Goal: Information Seeking & Learning: Learn about a topic

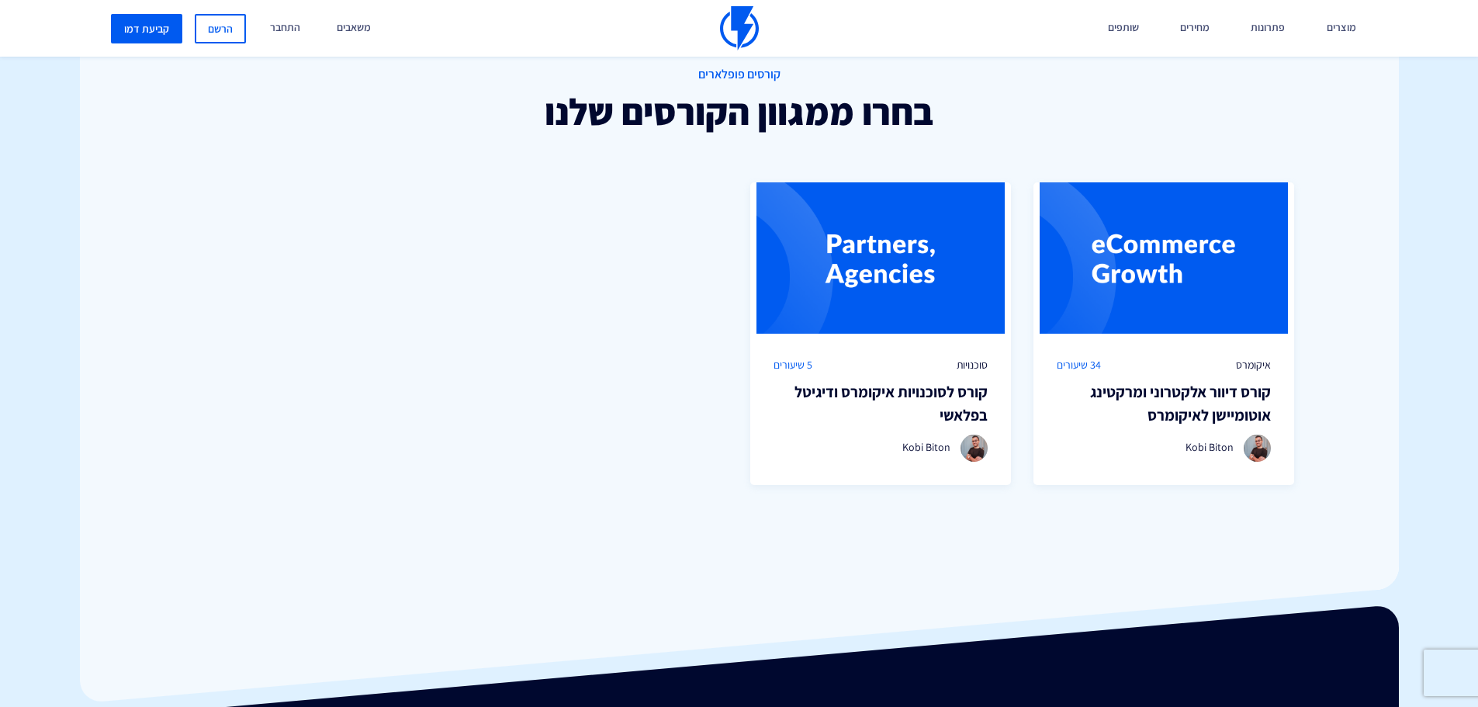
scroll to position [1086, 0]
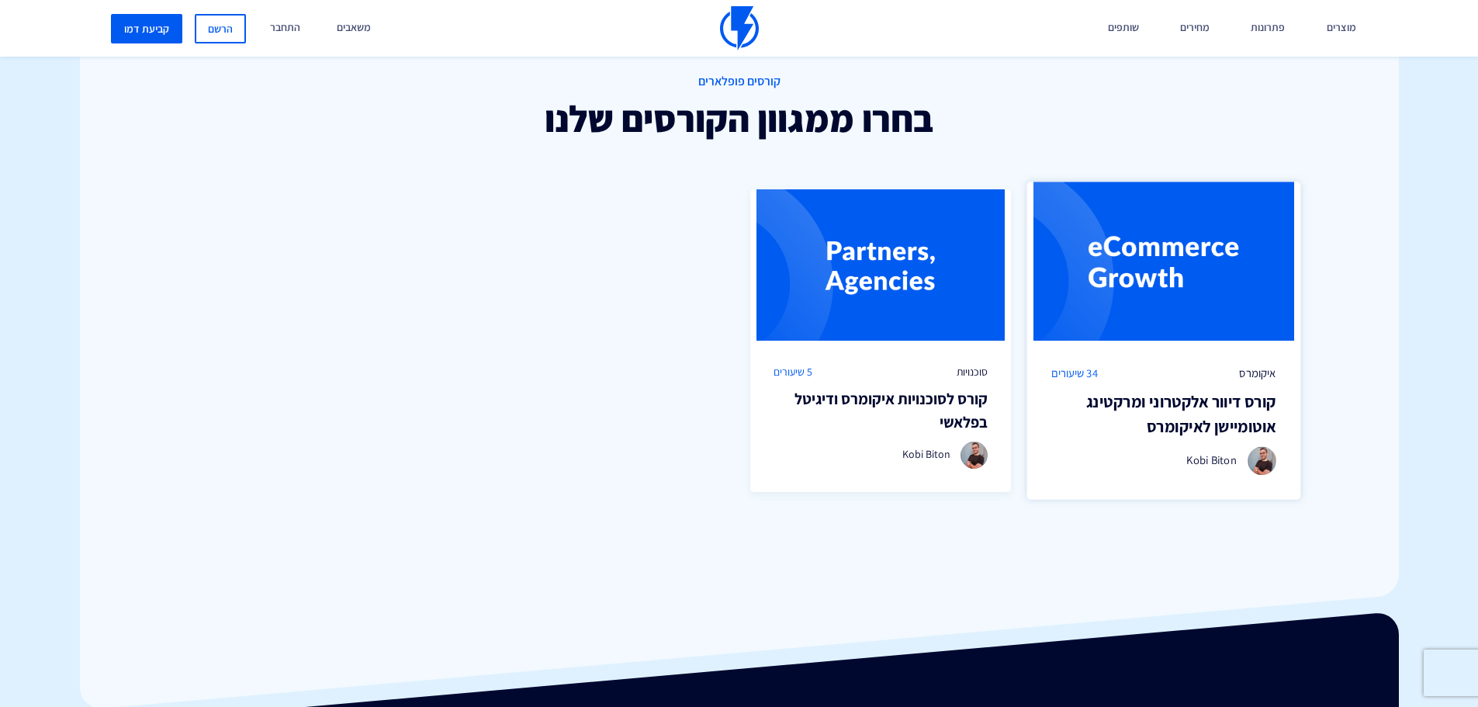
click at [1188, 310] on img at bounding box center [1164, 261] width 274 height 159
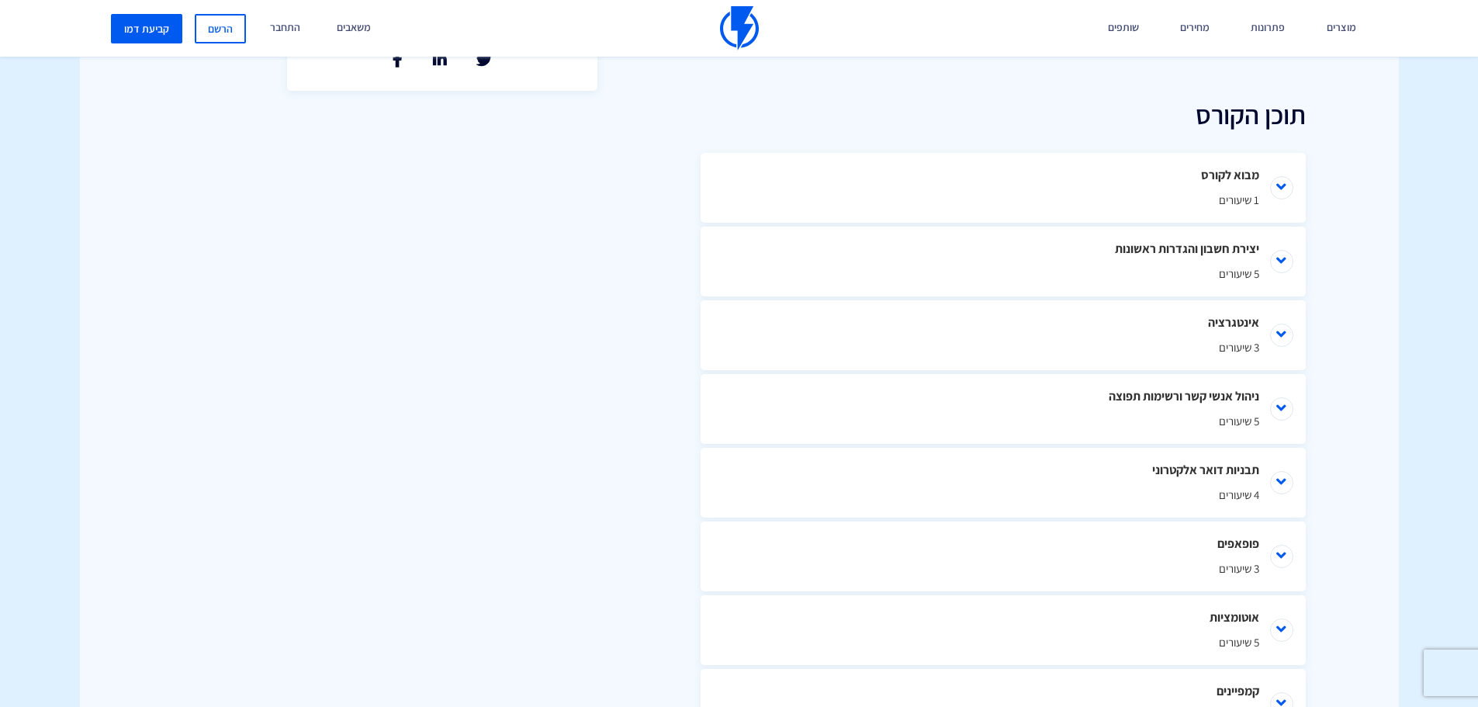
scroll to position [672, 0]
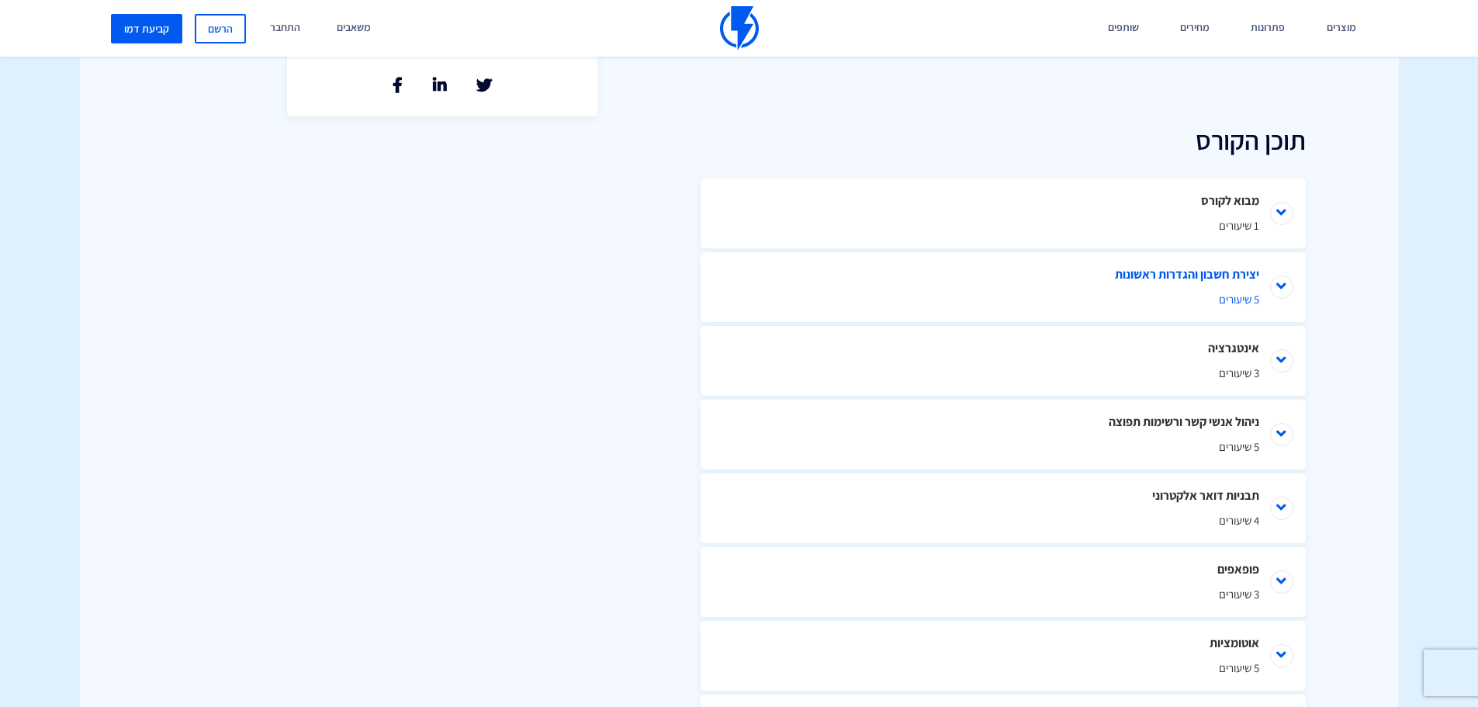
click at [1200, 313] on li "יצירת חשבון והגדרות ראשונות 5 שיעורים" at bounding box center [1003, 287] width 605 height 70
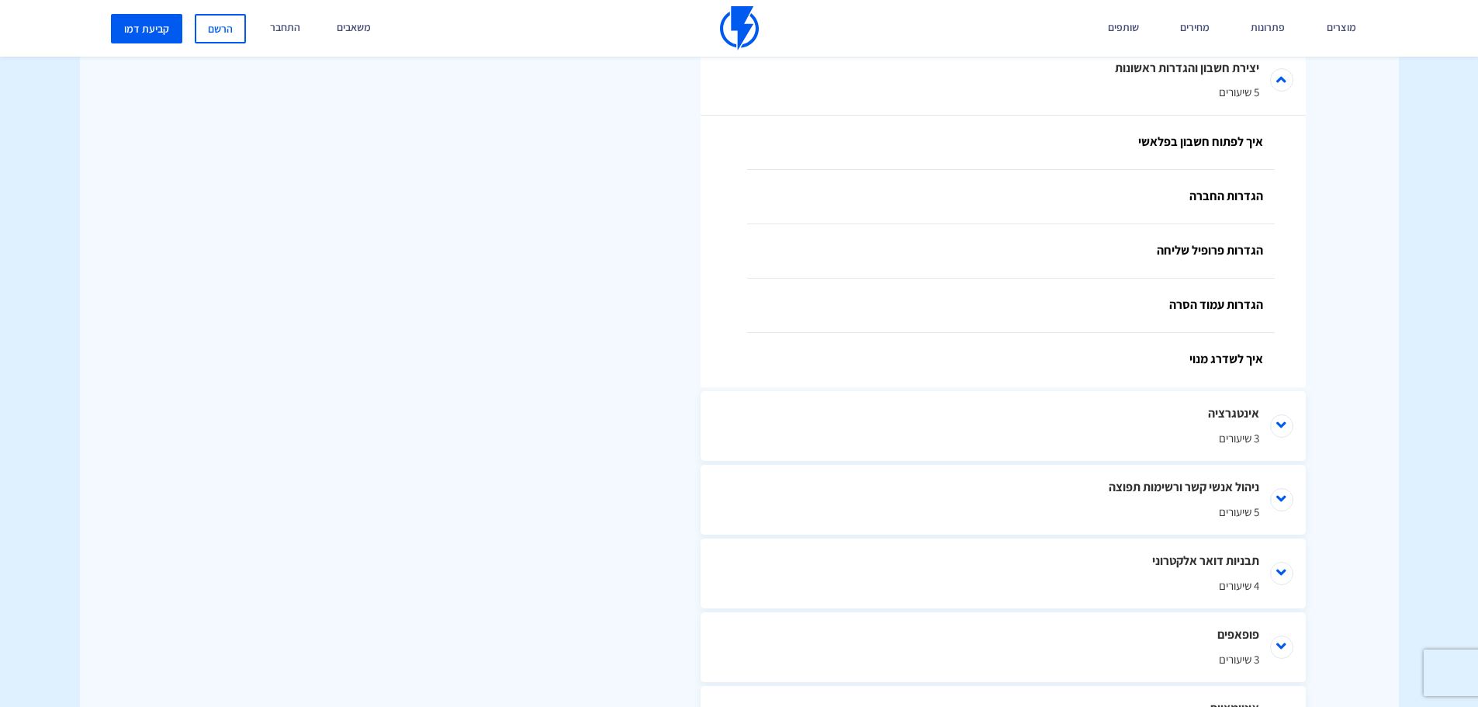
scroll to position [974, 0]
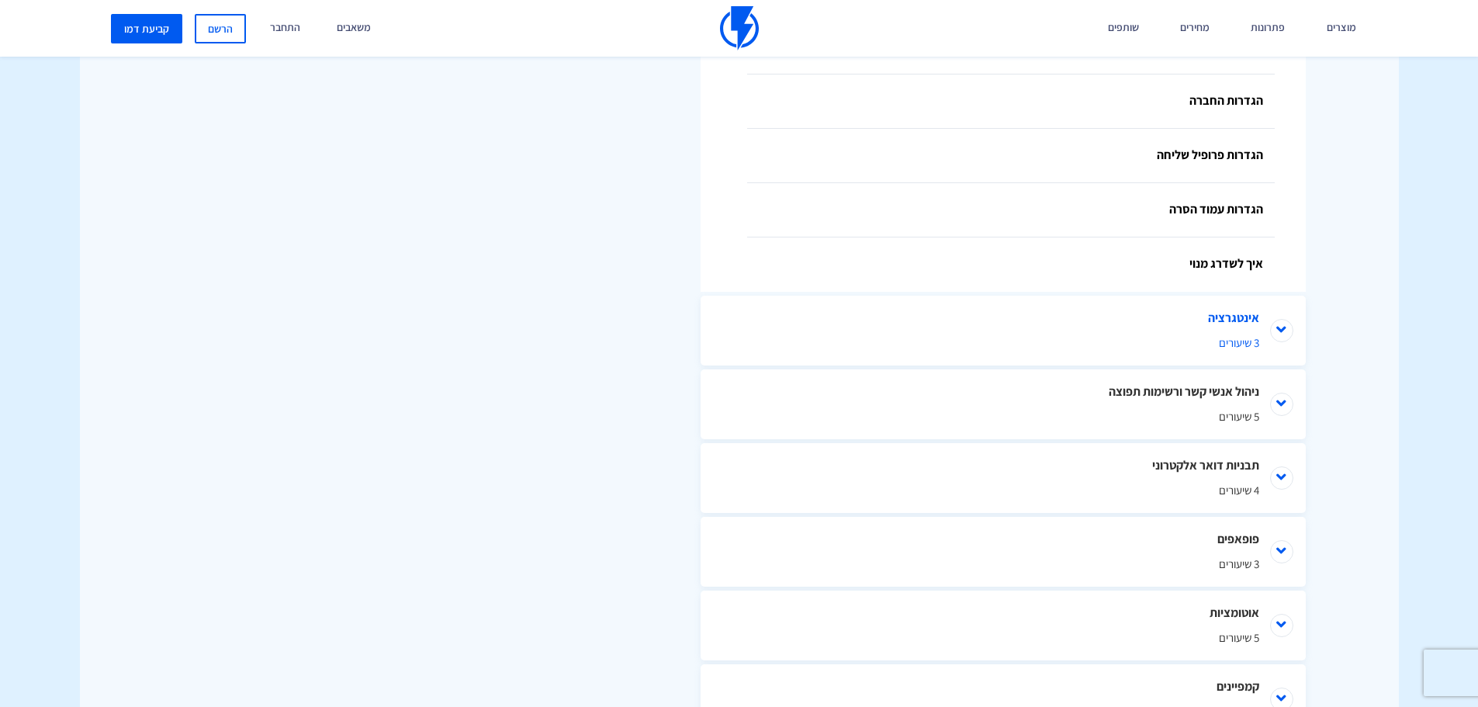
click at [1283, 332] on li "אינטגרציה 3 שיעורים" at bounding box center [1003, 331] width 605 height 70
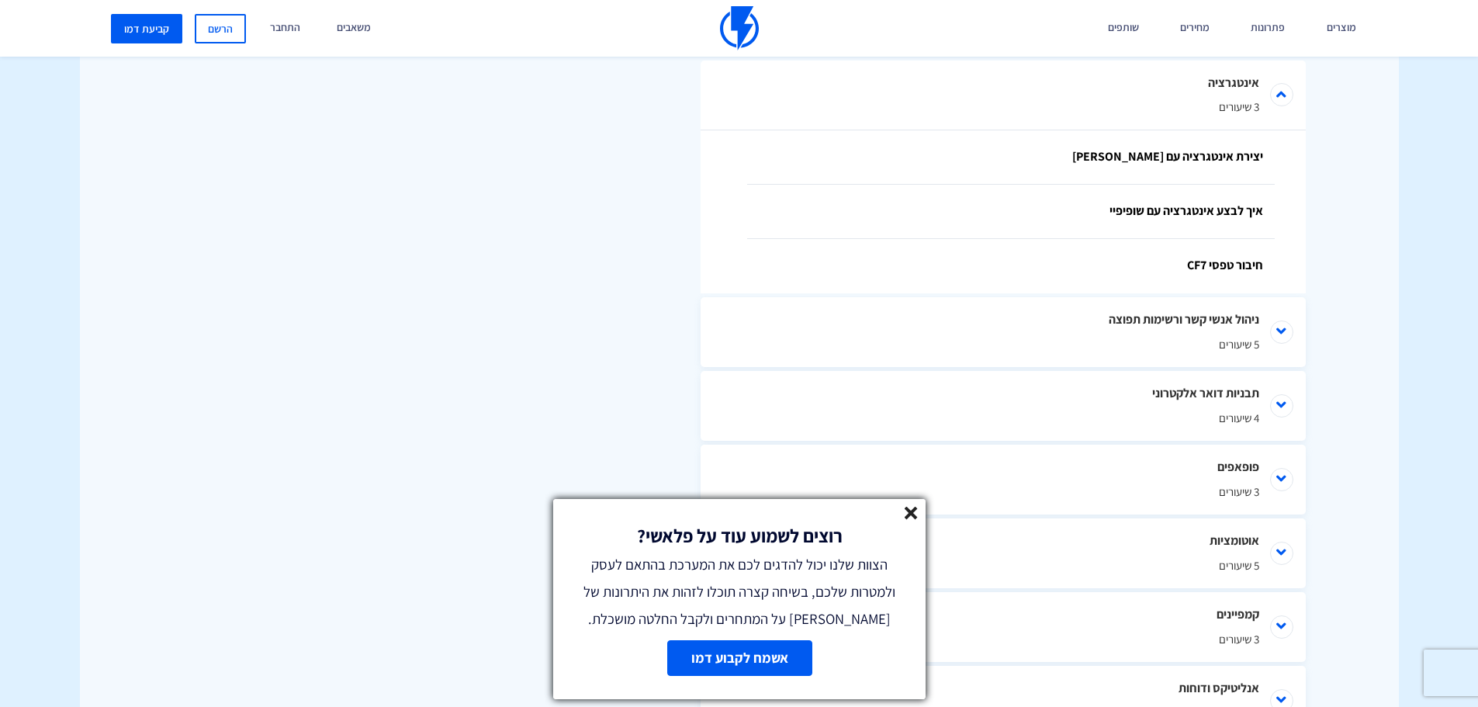
scroll to position [1212, 0]
click at [911, 514] on icon at bounding box center [911, 513] width 13 height 13
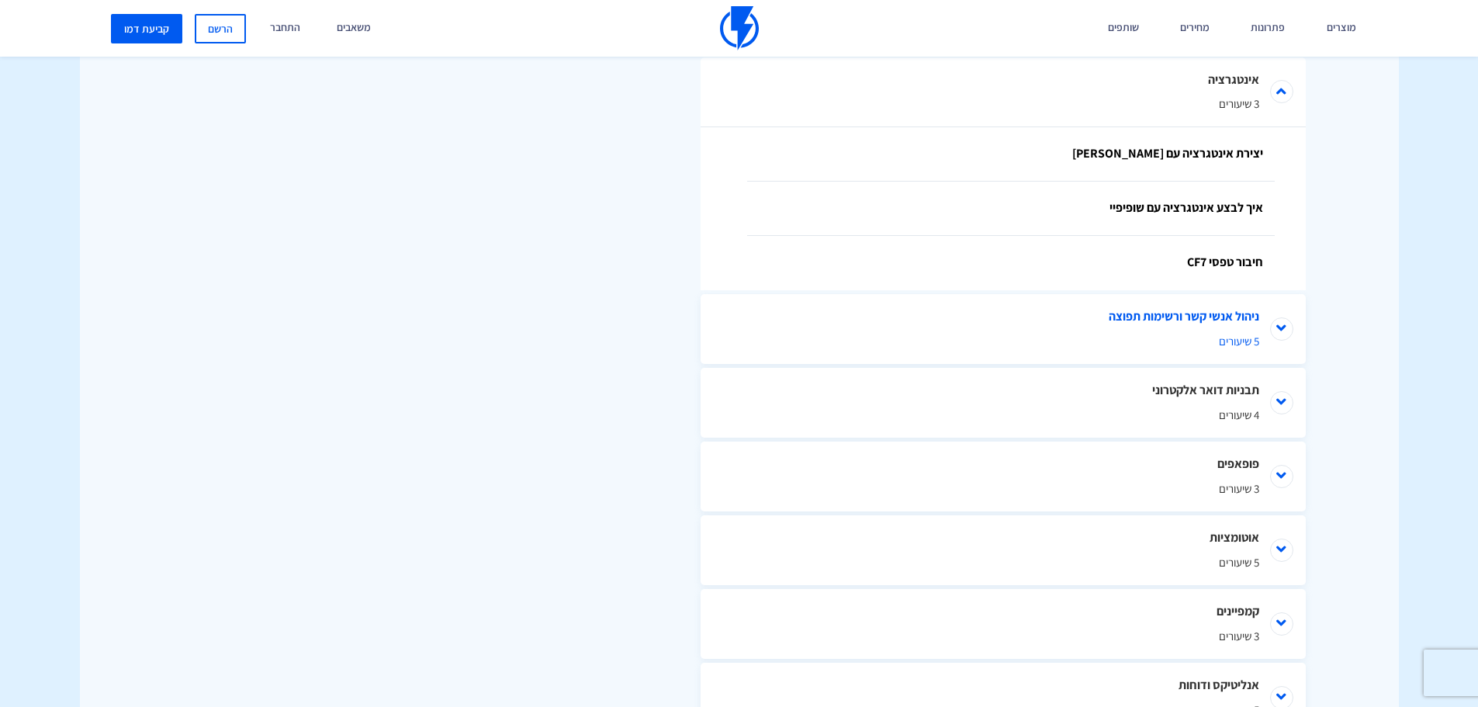
click at [1285, 331] on li "ניהול אנשי קשר ורשימות תפוצה 5 שיעורים" at bounding box center [1003, 329] width 605 height 70
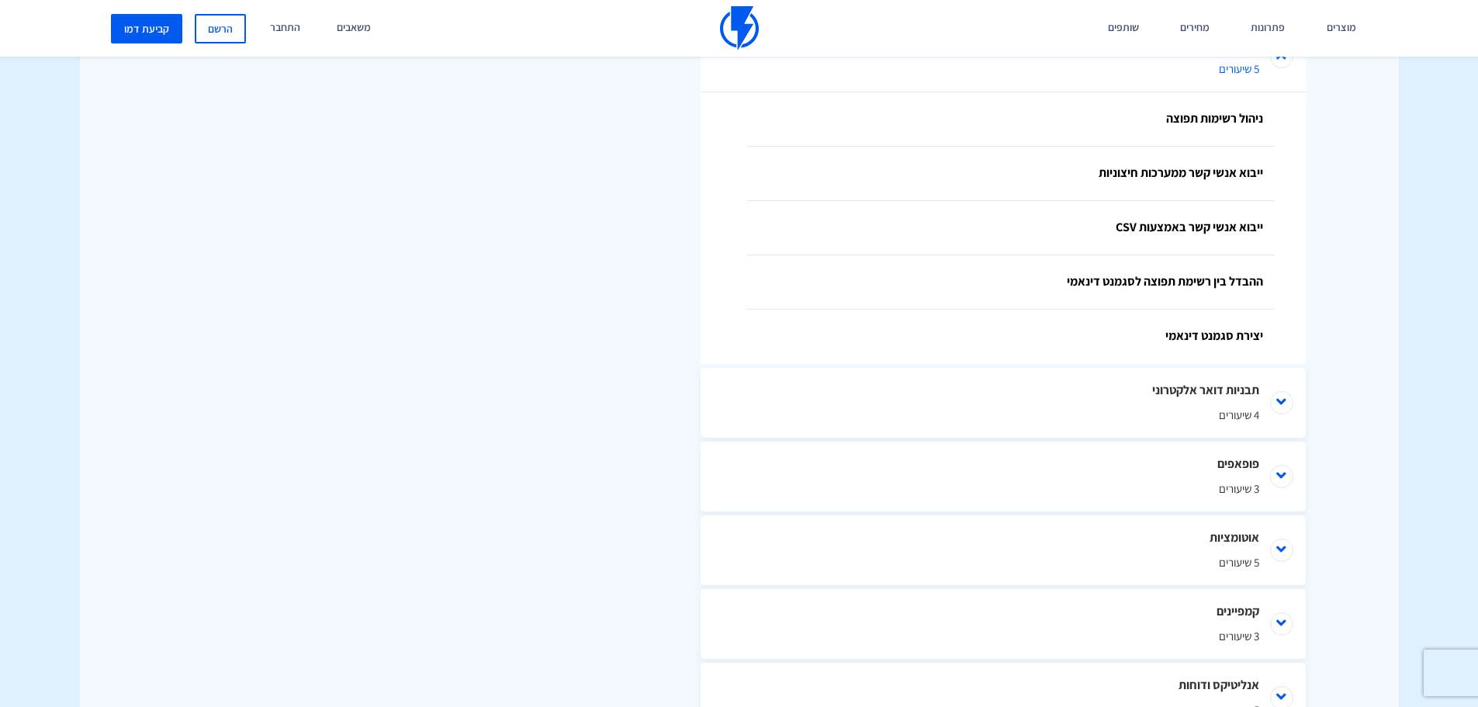
scroll to position [1406, 0]
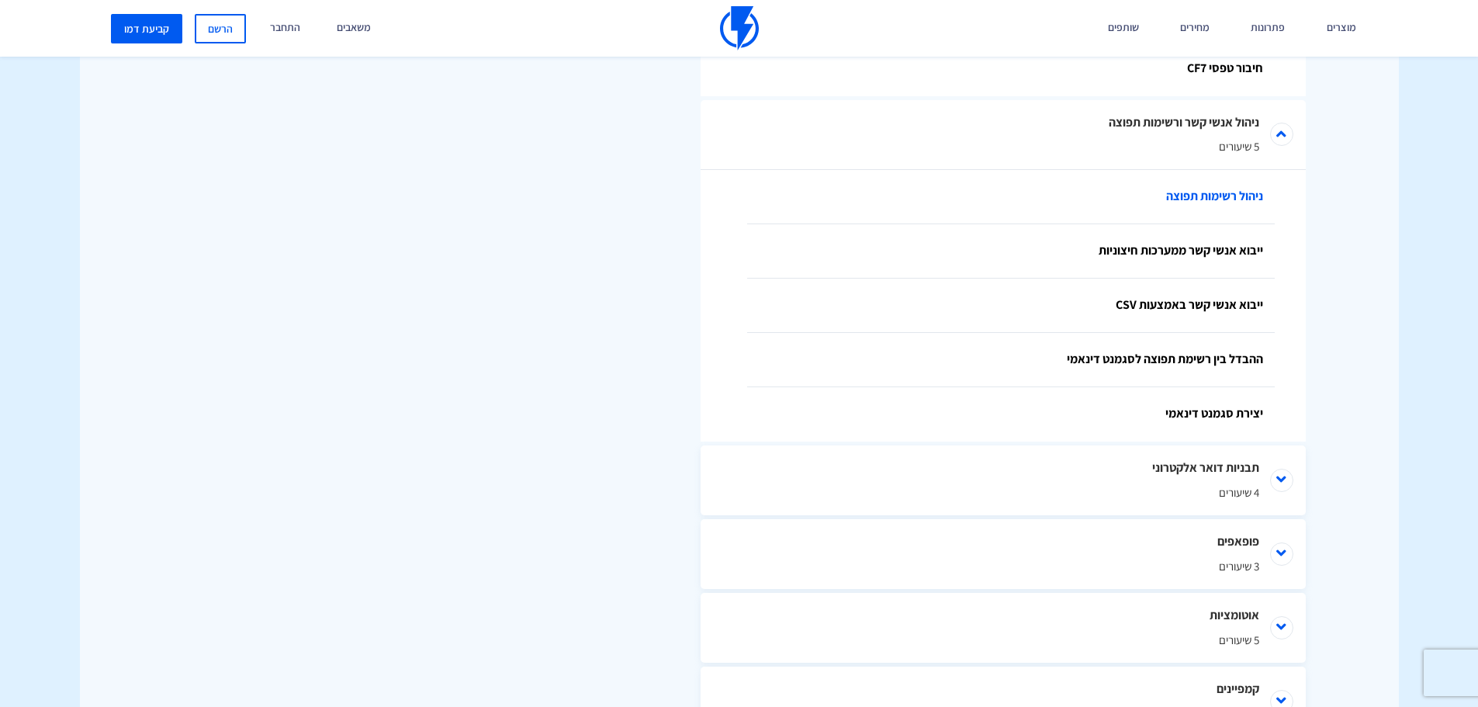
click at [1213, 196] on link "ניהול רשימות תפוצה" at bounding box center [1011, 197] width 528 height 54
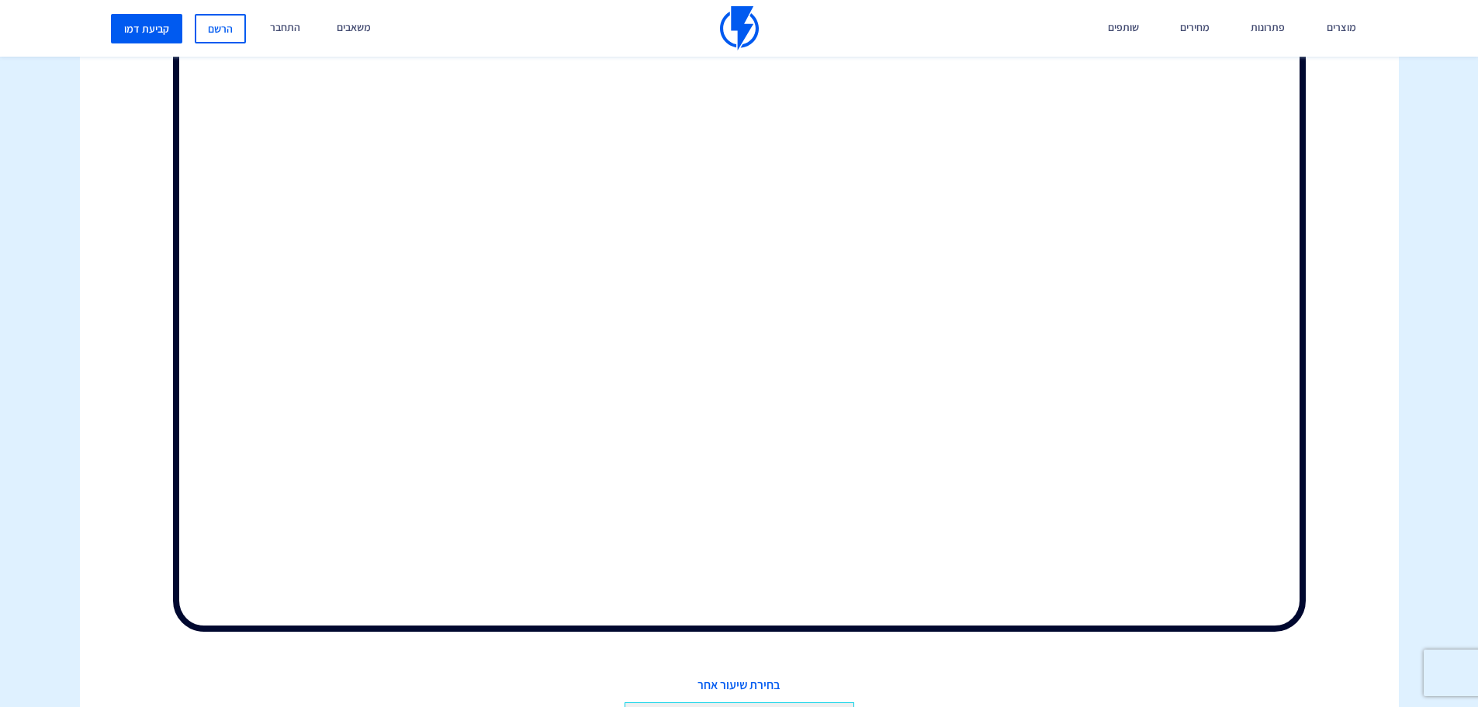
scroll to position [552, 0]
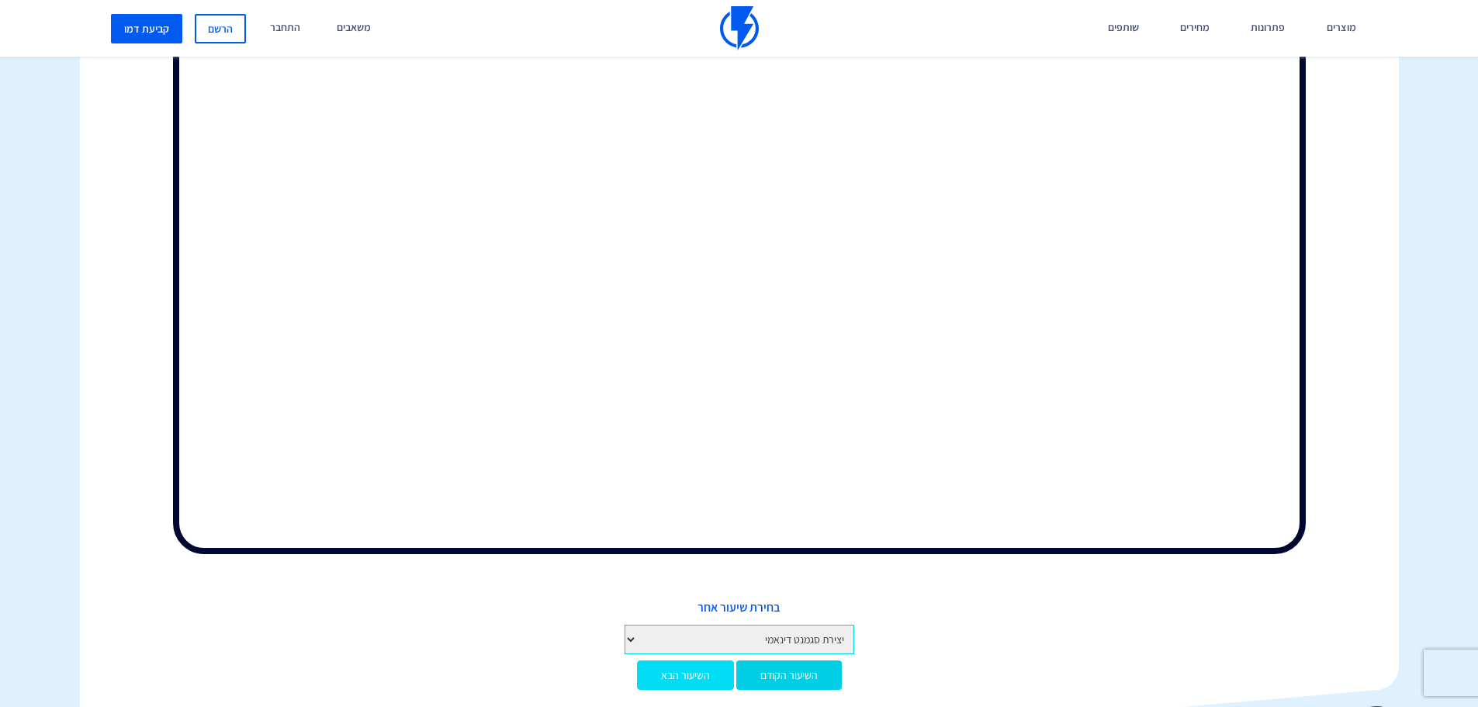
click at [670, 670] on link "השיעור הבא" at bounding box center [685, 674] width 97 height 29
